Goal: Find specific page/section: Find specific page/section

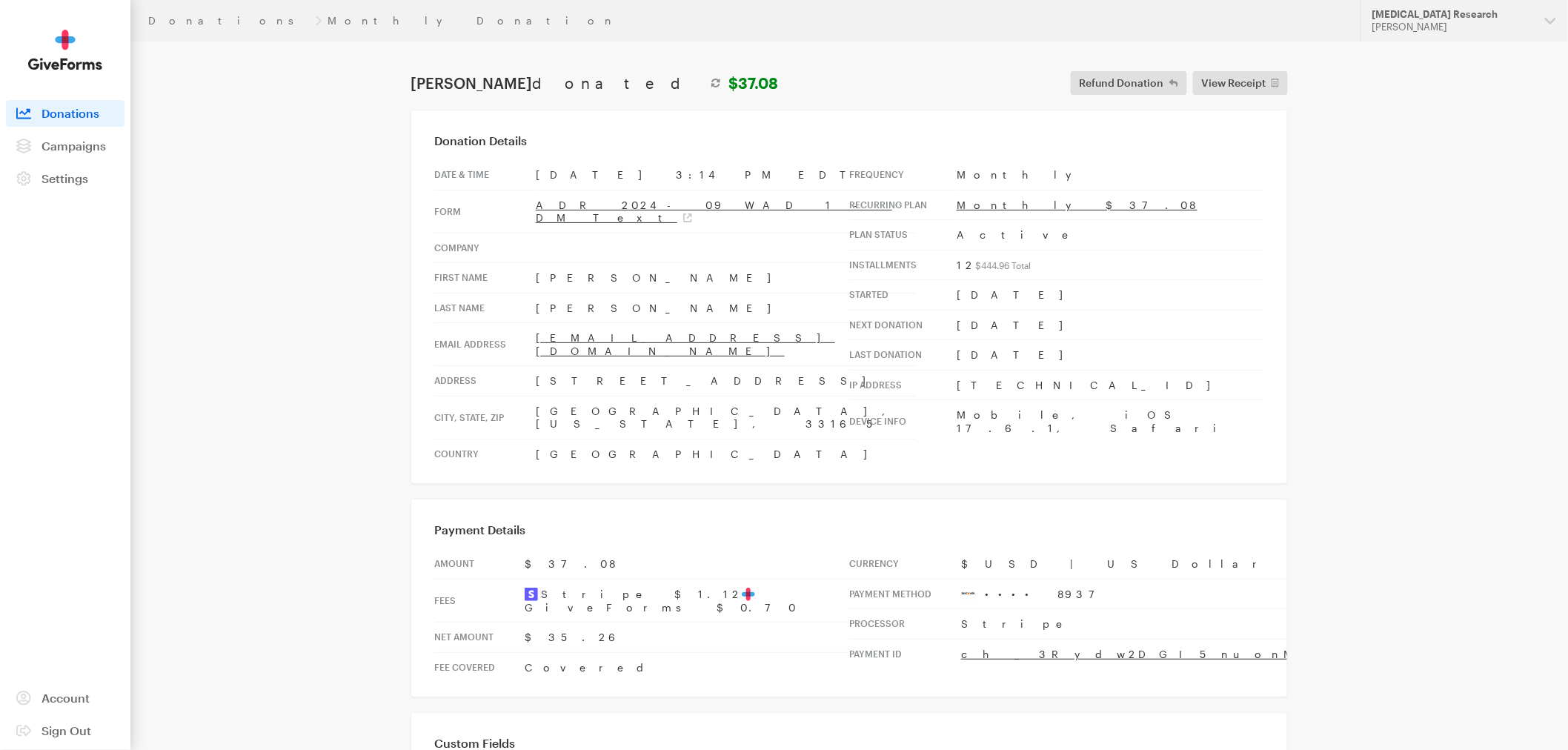
click at [69, 120] on link "Donations" at bounding box center [65, 113] width 118 height 26
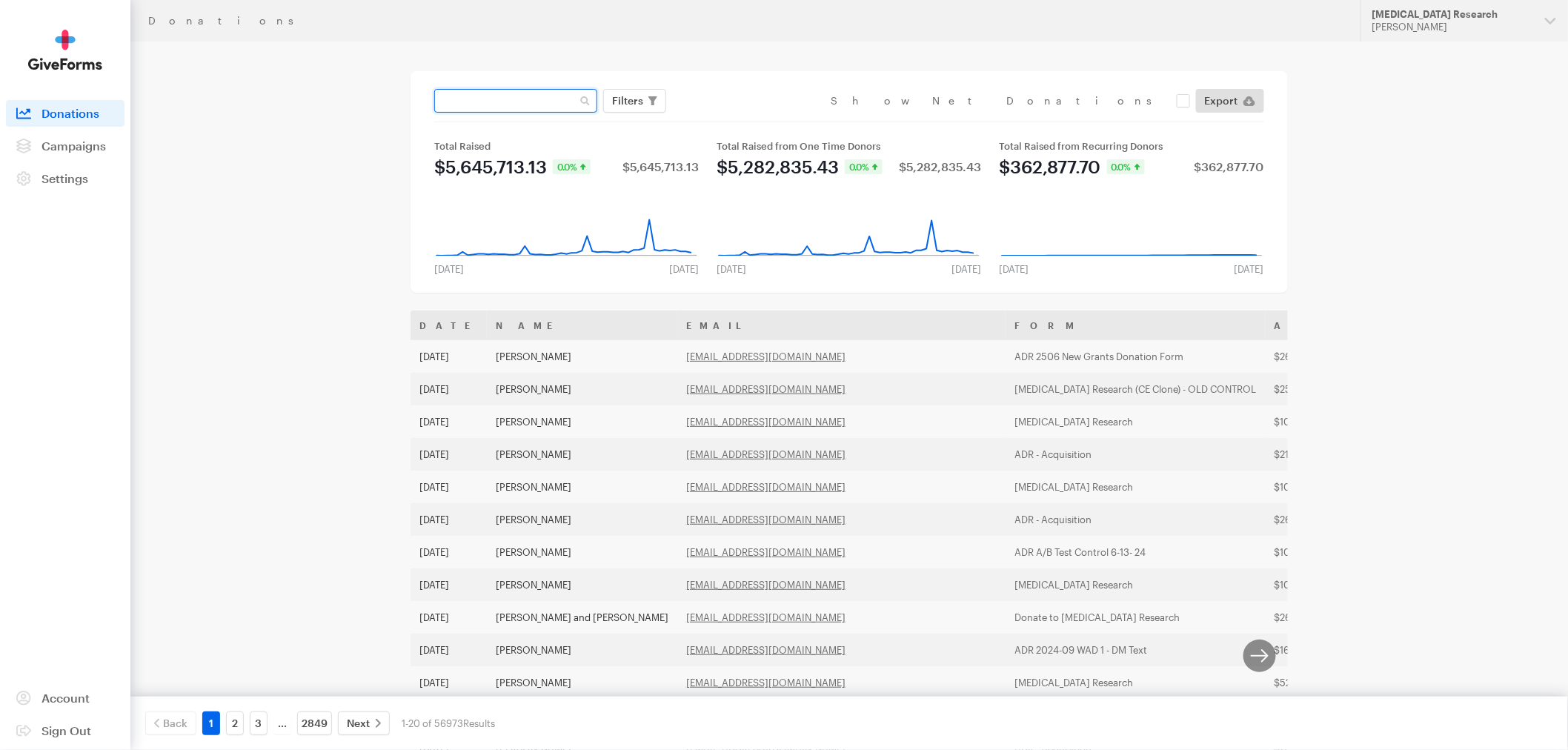
click at [483, 93] on input "text" at bounding box center [516, 101] width 163 height 24
type input "ann marie kretchik"
click at [740, 120] on button "Apply" at bounding box center [763, 132] width 47 height 24
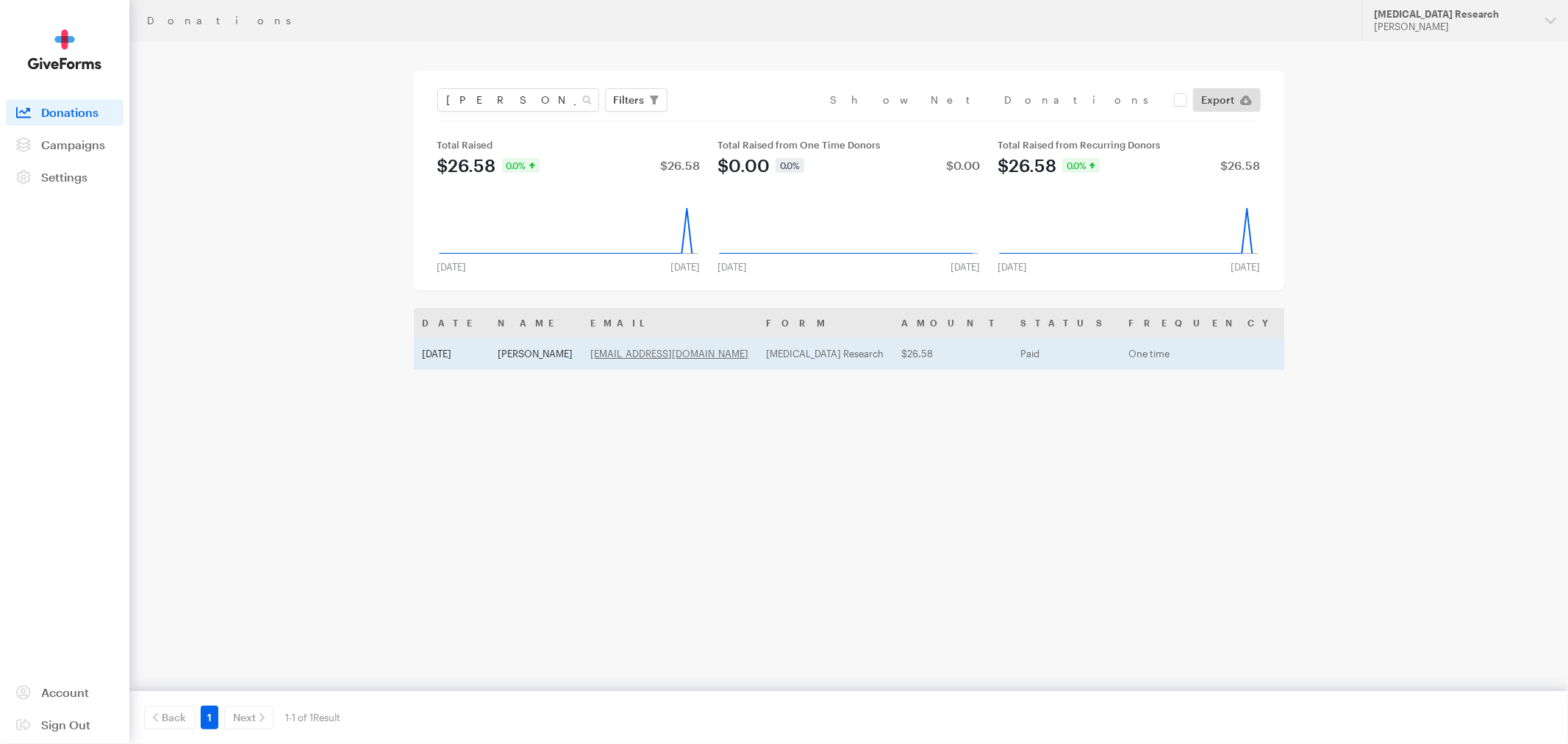
click at [529, 351] on td "[PERSON_NAME]" at bounding box center [536, 353] width 93 height 32
